Goal: Navigation & Orientation: Find specific page/section

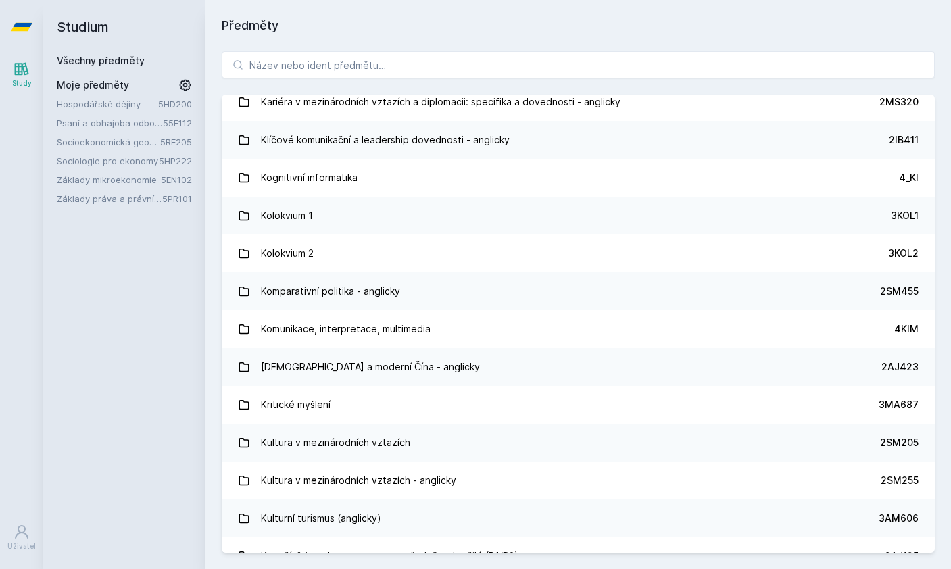
click at [107, 144] on link "Socioekonomická geografie" at bounding box center [108, 142] width 103 height 14
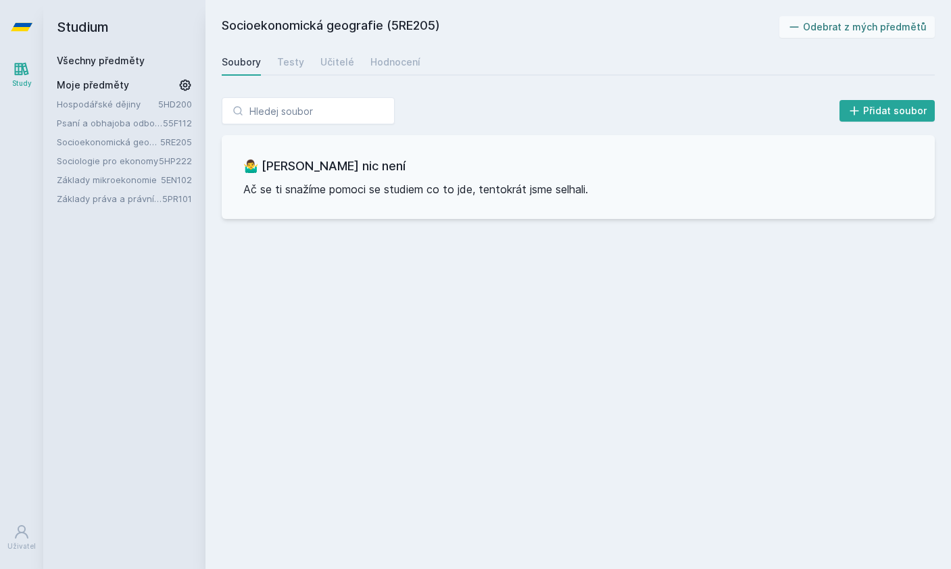
scroll to position [4, 0]
click at [289, 63] on div "Testy" at bounding box center [290, 62] width 27 height 14
click at [343, 59] on div "Učitelé" at bounding box center [337, 62] width 34 height 14
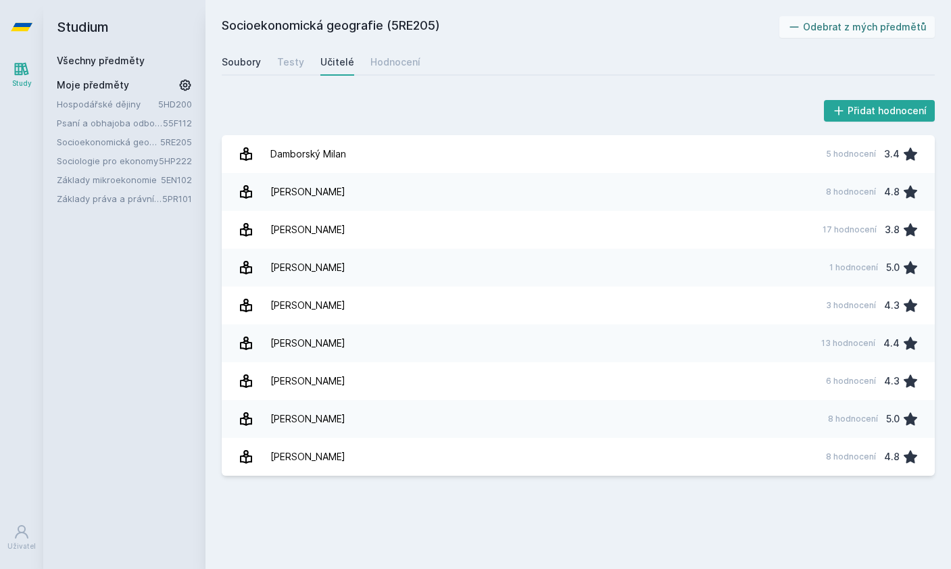
click at [257, 57] on div "Soubory" at bounding box center [241, 62] width 39 height 14
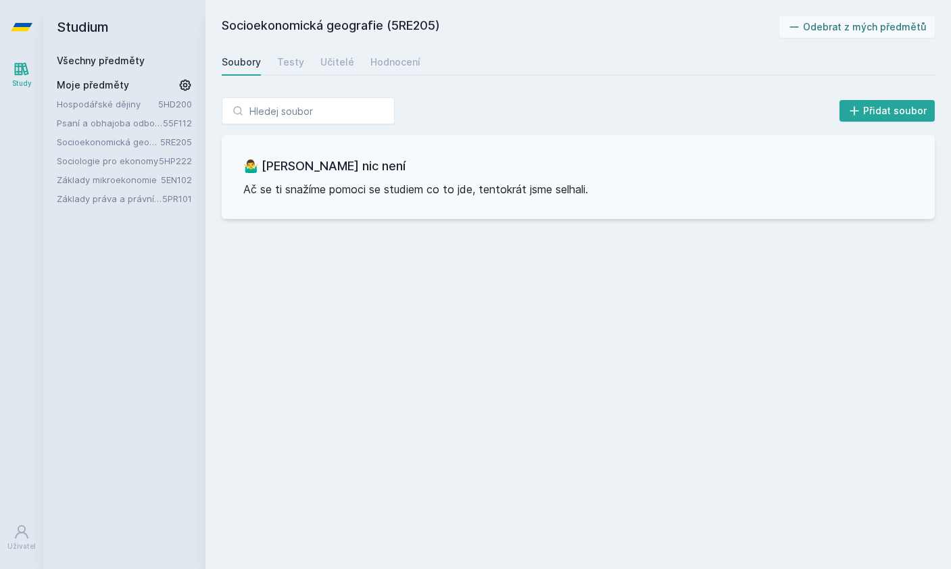
click at [95, 128] on link "Psaní a obhajoba odborné práce" at bounding box center [110, 123] width 106 height 14
click at [108, 176] on link "Základy mikroekonomie" at bounding box center [109, 180] width 104 height 14
click at [91, 93] on div "Moje předměty Hospodářské dějiny 5HD200 Psaní a obhajoba odborné práce 55F112 S…" at bounding box center [124, 141] width 135 height 127
click at [91, 109] on link "Hospodářské dějiny" at bounding box center [107, 104] width 101 height 14
click at [20, 32] on icon at bounding box center [22, 27] width 22 height 54
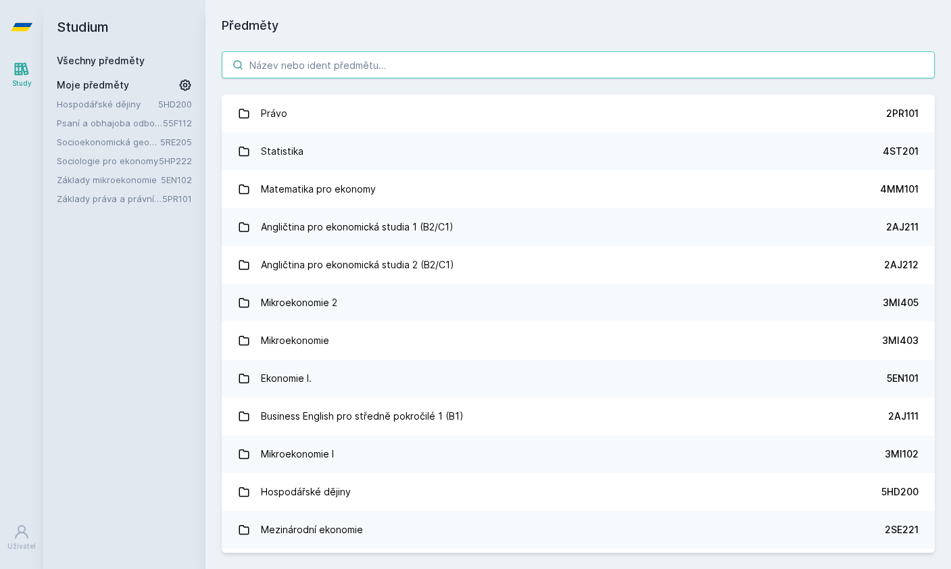
click at [743, 58] on input "search" at bounding box center [578, 64] width 713 height 27
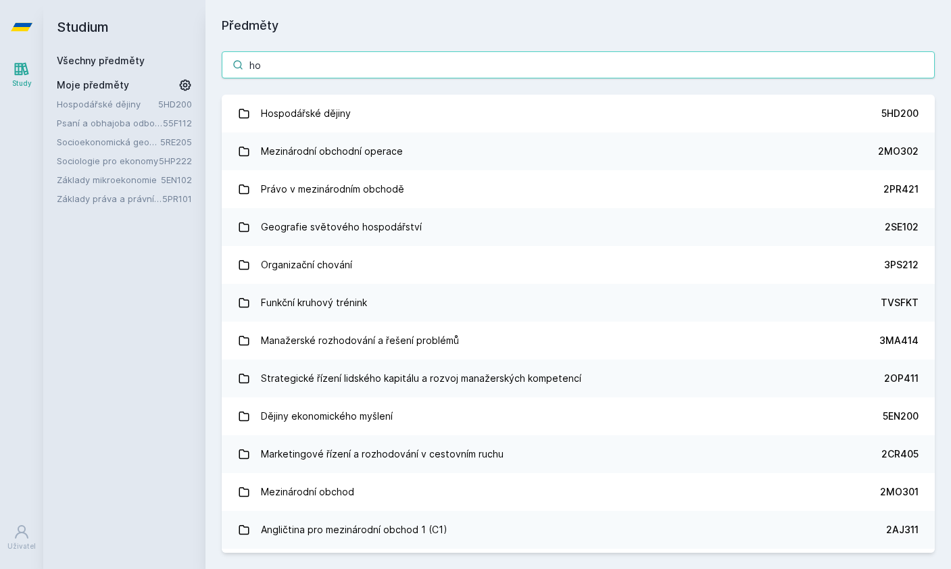
type input "hos"
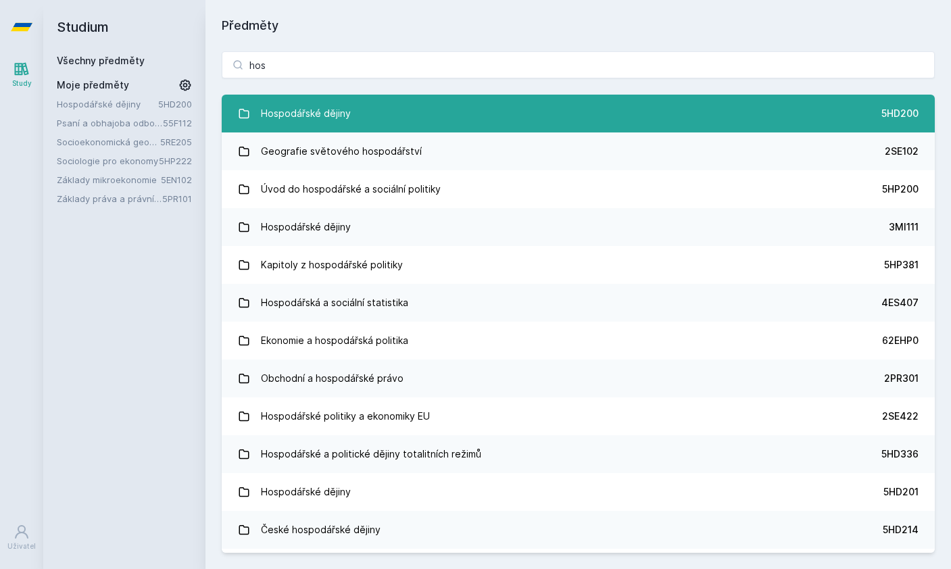
click at [468, 107] on link "Hospodářské dějiny 5HD200" at bounding box center [578, 114] width 713 height 38
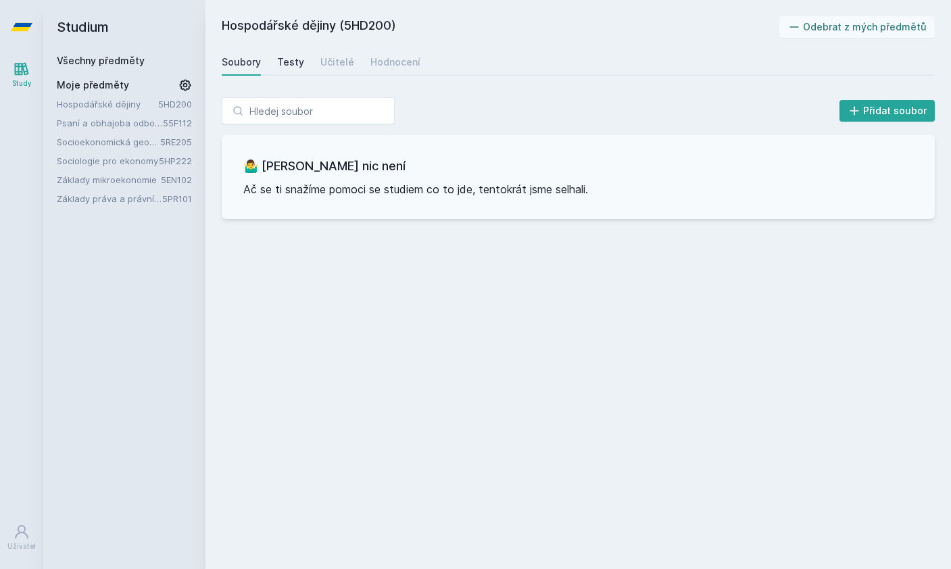
click at [277, 57] on div "Testy" at bounding box center [290, 62] width 27 height 14
click at [335, 70] on link "Učitelé" at bounding box center [337, 62] width 34 height 27
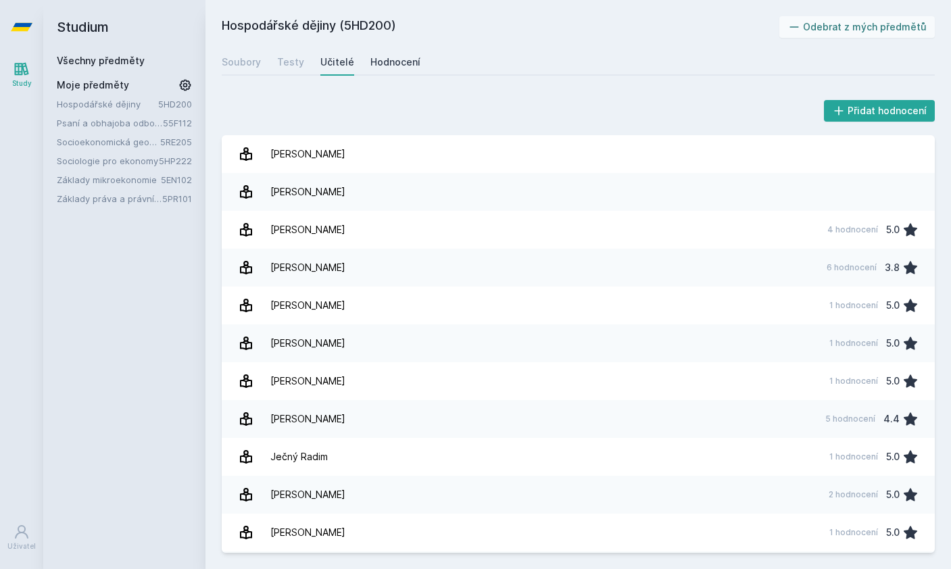
click at [377, 73] on link "Hodnocení" at bounding box center [395, 62] width 50 height 27
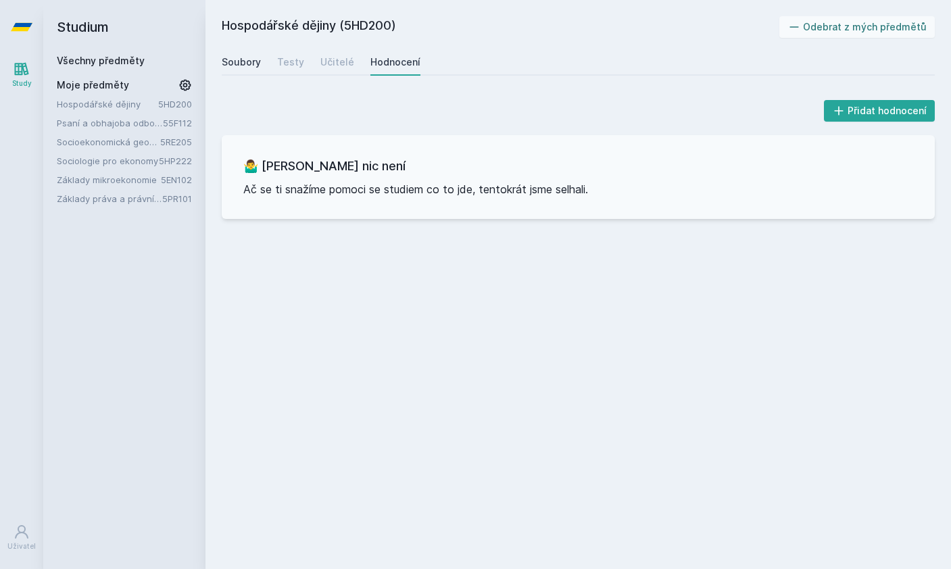
click at [249, 70] on link "Soubory" at bounding box center [241, 62] width 39 height 27
click at [190, 84] on icon at bounding box center [185, 85] width 11 height 11
click at [184, 94] on icon at bounding box center [185, 85] width 19 height 19
click at [25, 18] on icon at bounding box center [22, 27] width 22 height 54
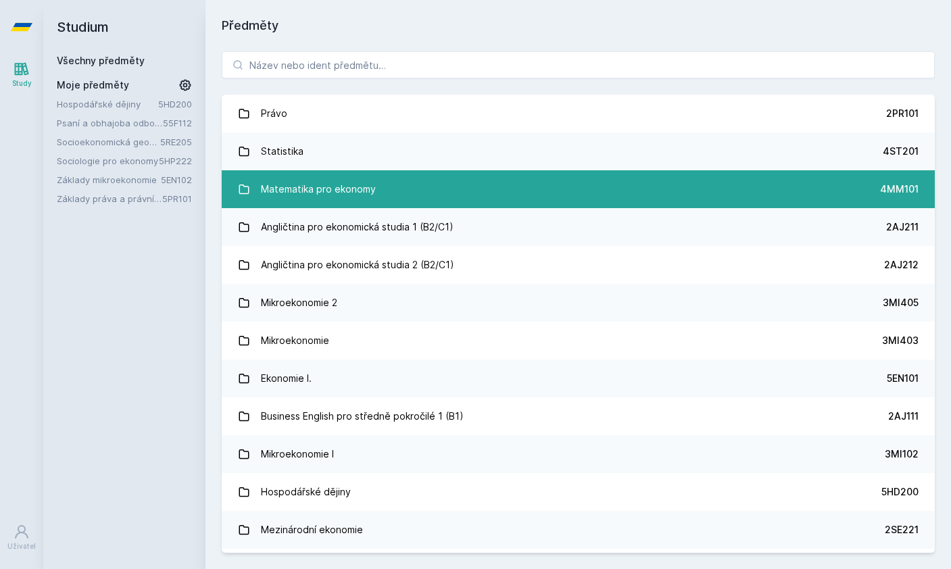
click at [500, 203] on link "Matematika pro ekonomy 4MM101" at bounding box center [578, 189] width 713 height 38
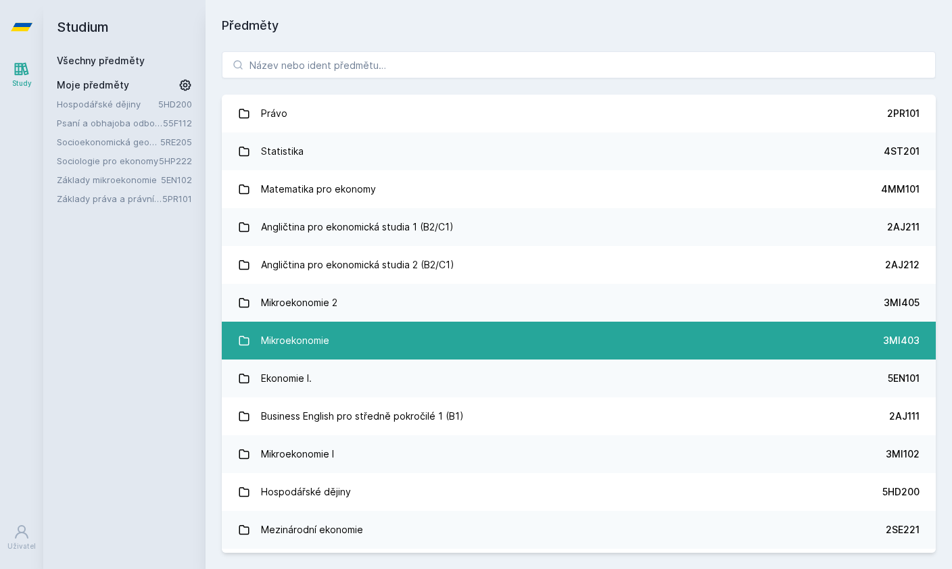
click at [762, 343] on link "Mikroekonomie 3MI403" at bounding box center [579, 341] width 714 height 38
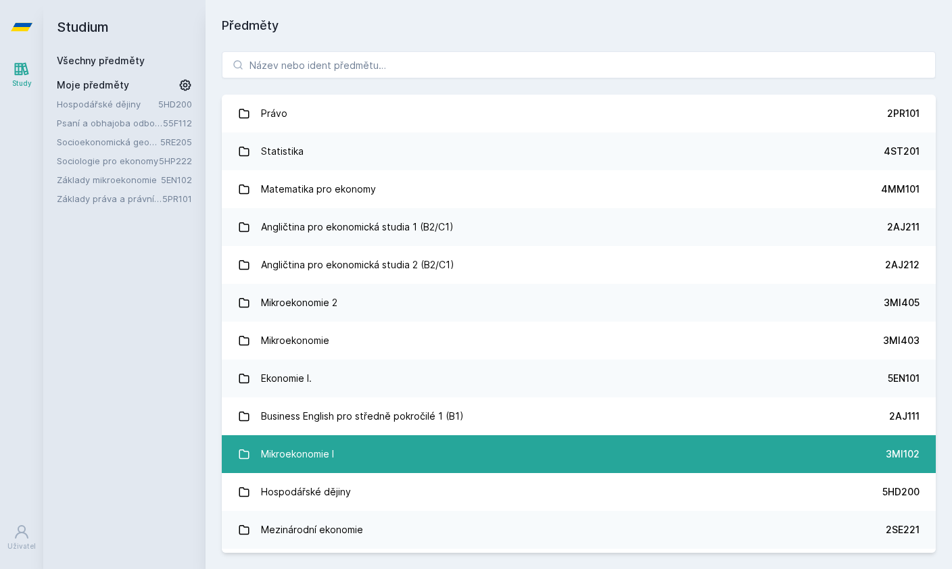
click at [798, 455] on link "Mikroekonomie I 3MI102" at bounding box center [579, 454] width 714 height 38
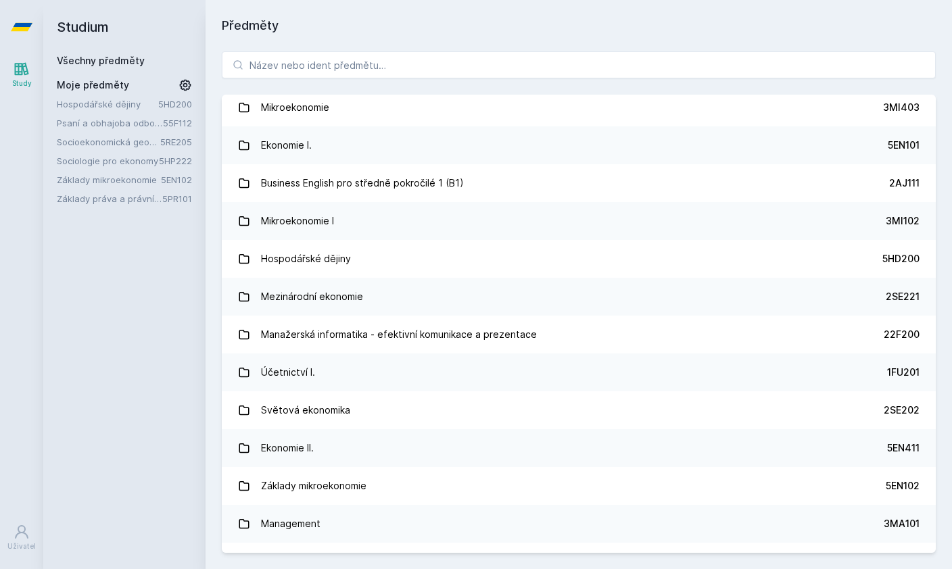
scroll to position [381, 0]
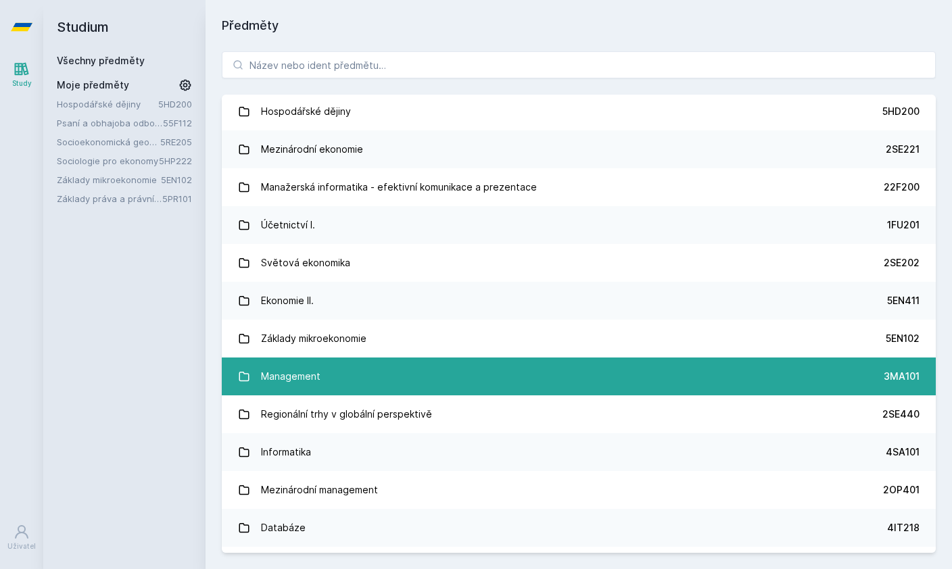
click at [805, 370] on link "Management 3MA101" at bounding box center [579, 377] width 714 height 38
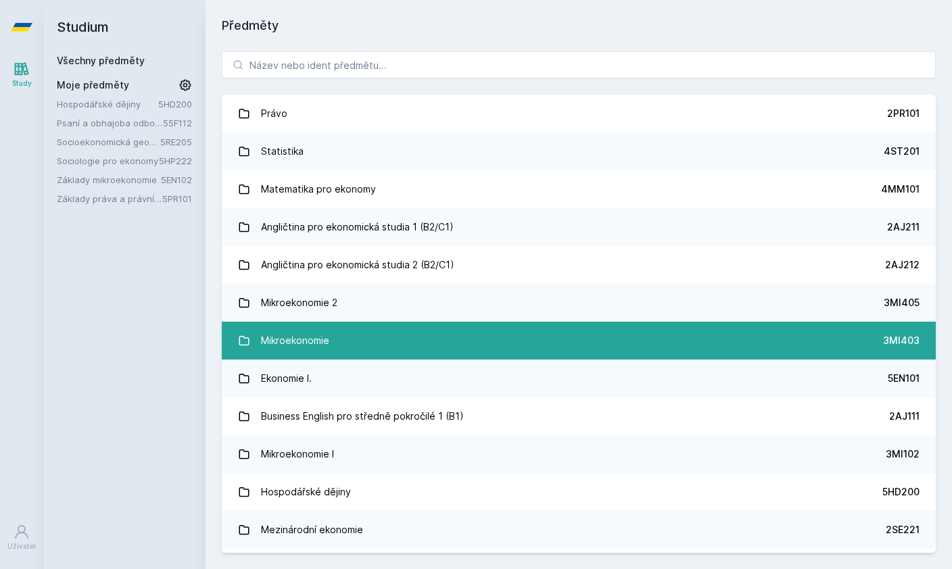
click at [815, 338] on link "Mikroekonomie 3MI403" at bounding box center [579, 341] width 714 height 38
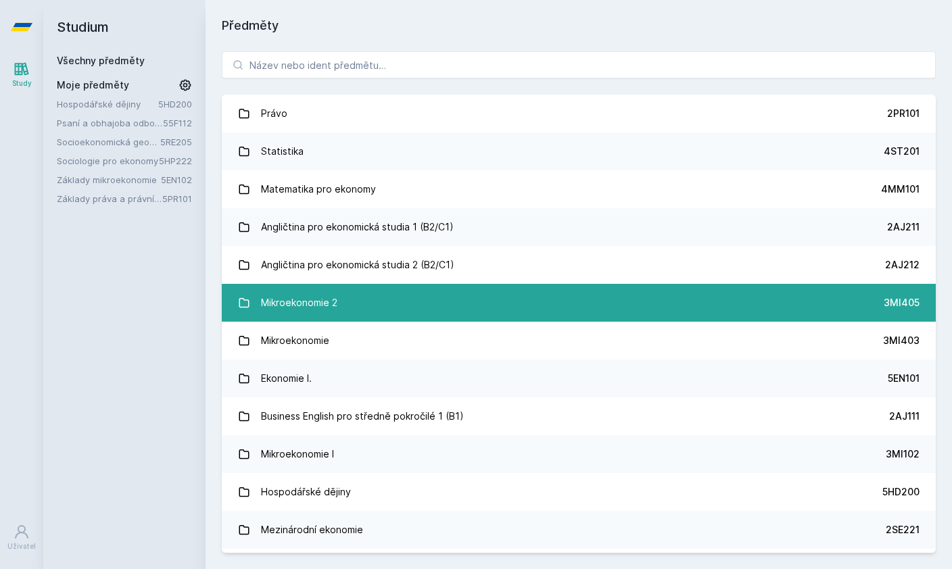
click at [815, 315] on link "Mikroekonomie 2 3MI405" at bounding box center [579, 303] width 714 height 38
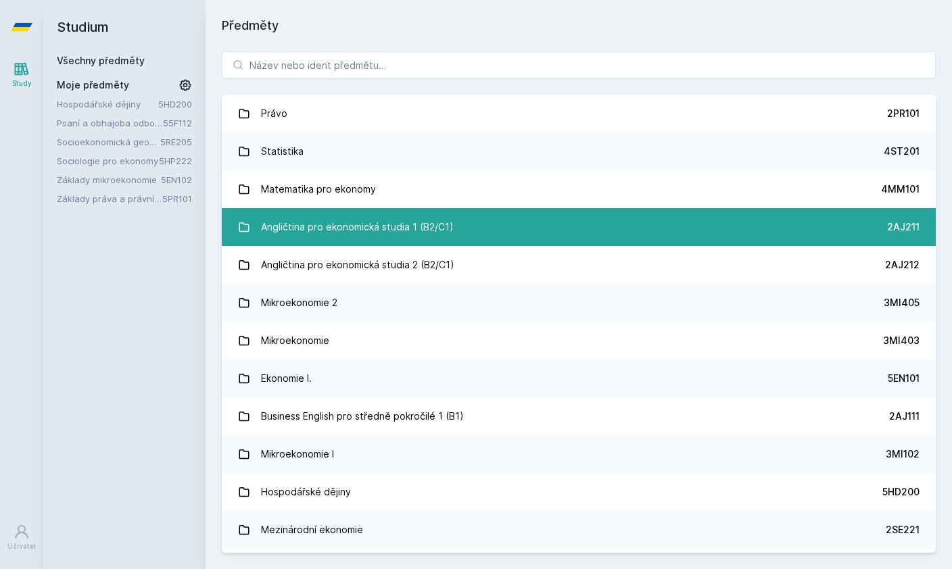
click at [846, 235] on link "Angličtina pro ekonomická studia 1 (B2/C1) 2AJ211" at bounding box center [579, 227] width 714 height 38
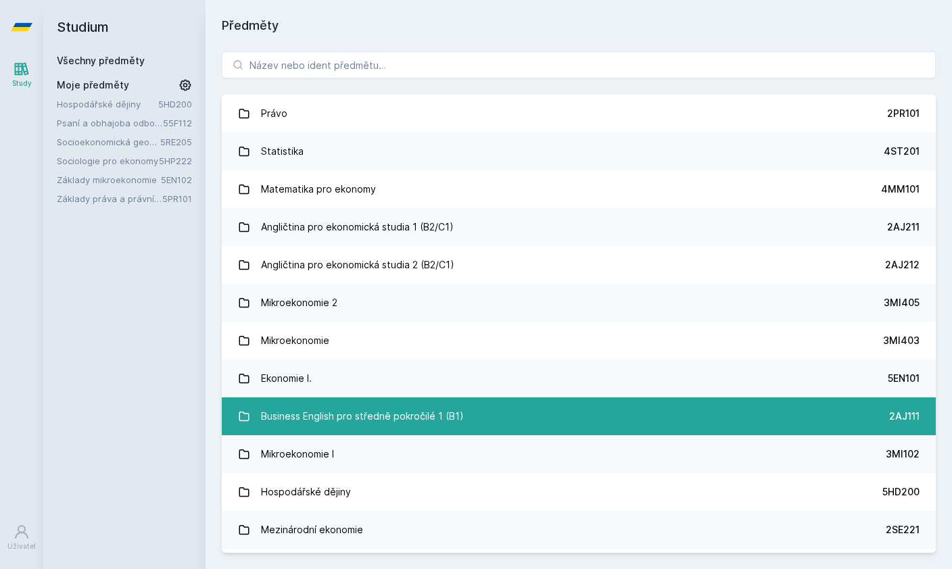
click at [826, 411] on link "Business English pro středně pokročilé 1 (B1) 2AJ111" at bounding box center [579, 416] width 714 height 38
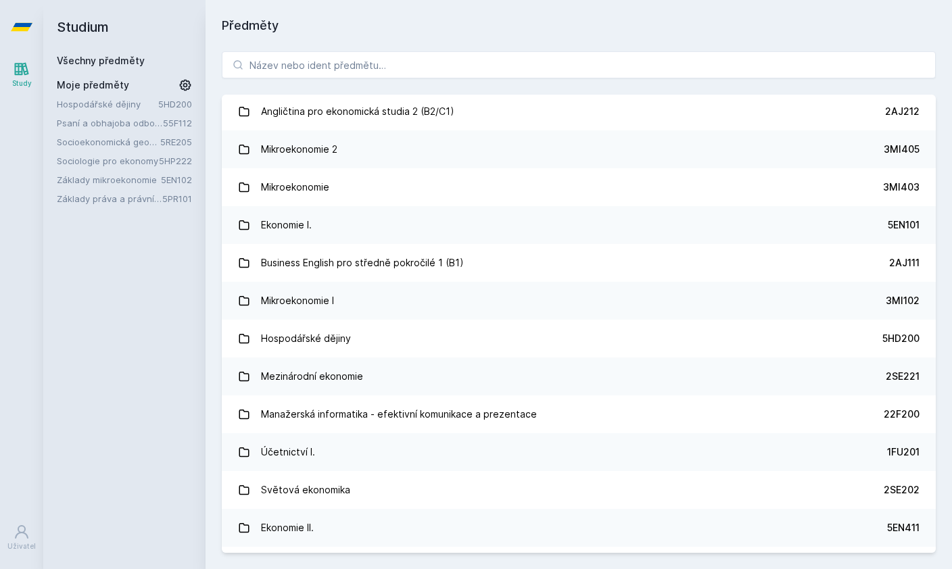
scroll to position [173, 0]
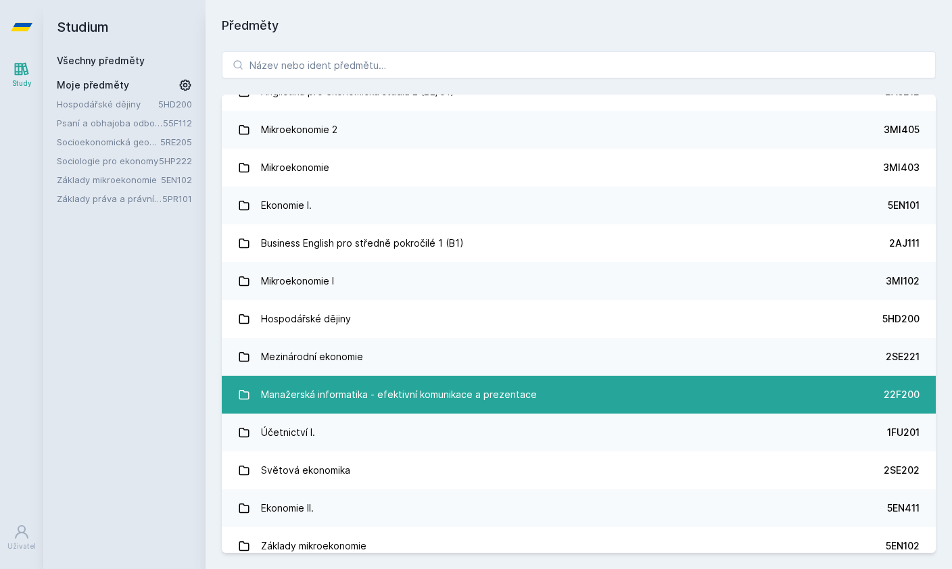
click at [801, 399] on link "Manažerská informatika - efektivní komunikace a prezentace 22F200" at bounding box center [579, 395] width 714 height 38
